Goal: Find specific page/section: Find specific page/section

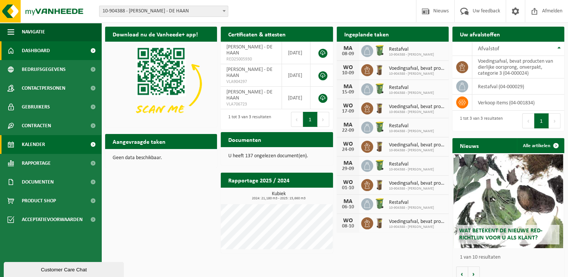
click at [48, 148] on link "Kalender" at bounding box center [50, 144] width 101 height 19
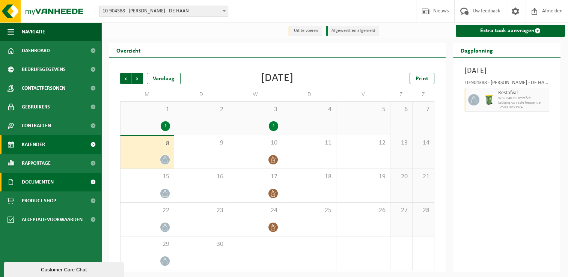
click at [58, 186] on link "Documenten" at bounding box center [50, 182] width 101 height 19
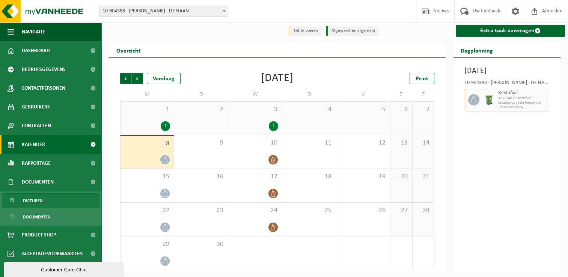
click at [41, 205] on span "Facturen" at bounding box center [33, 201] width 20 height 14
